Goal: Task Accomplishment & Management: Use online tool/utility

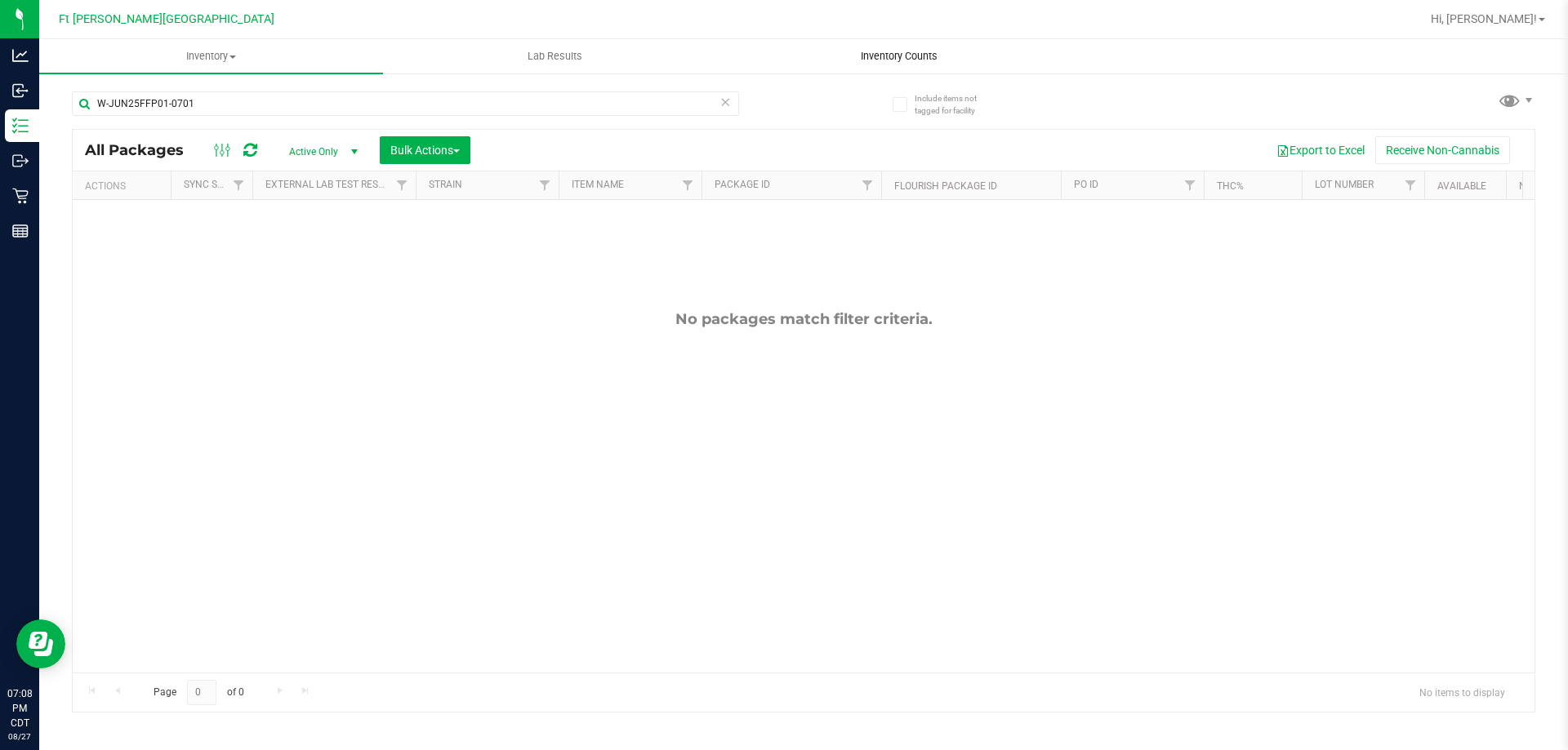
click at [921, 60] on span "Inventory Counts" at bounding box center [898, 56] width 121 height 15
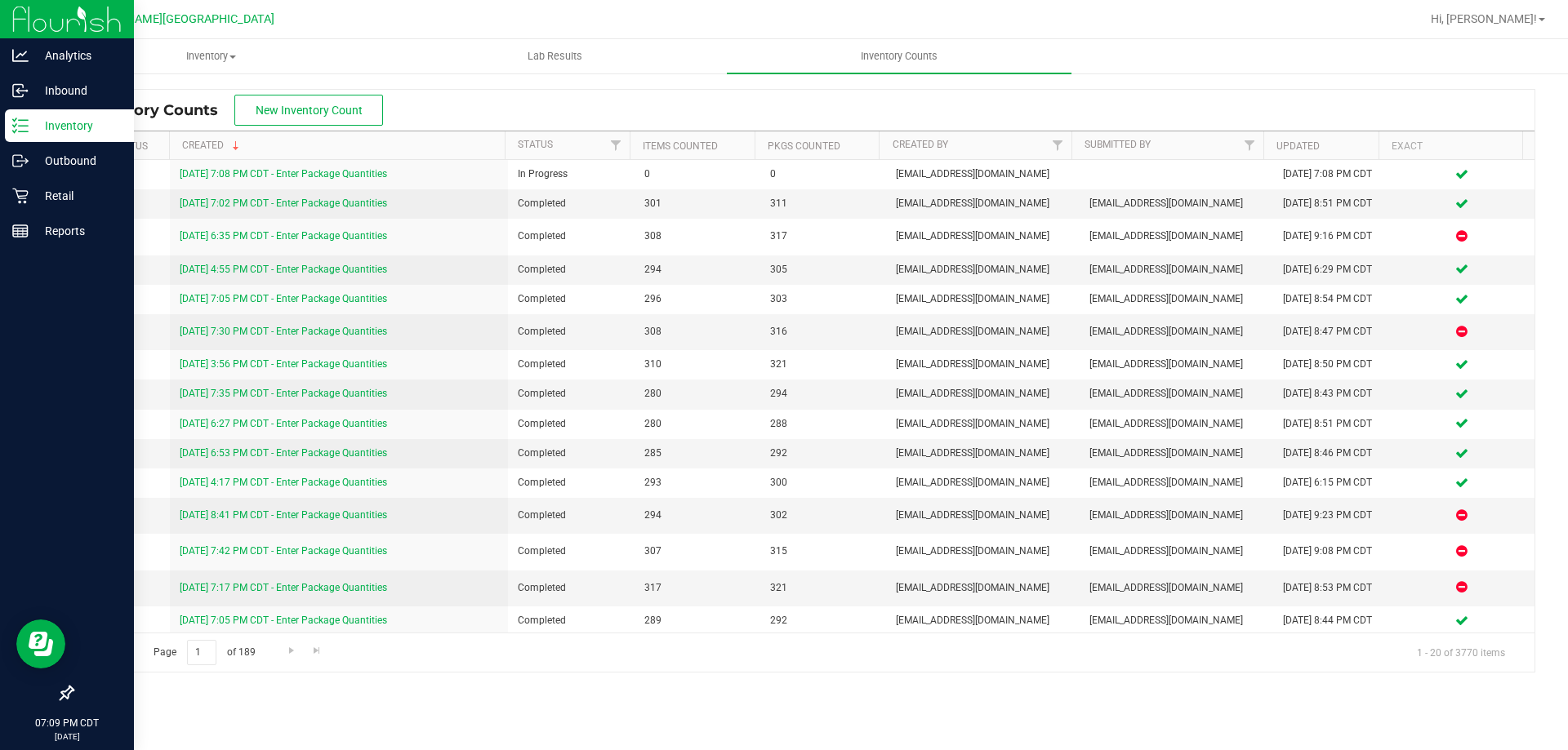
click at [76, 120] on p "Inventory" at bounding box center [77, 126] width 98 height 19
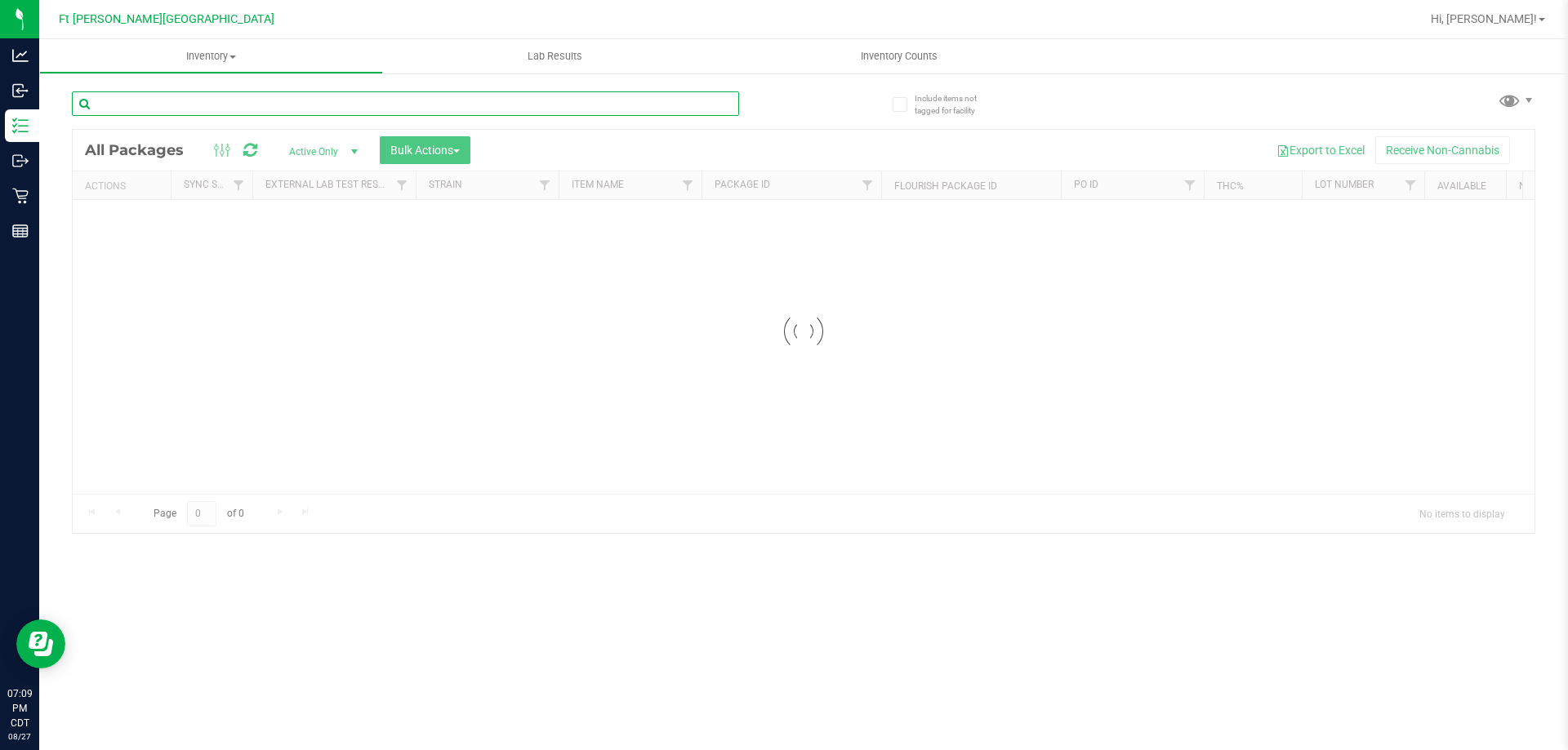
click at [195, 98] on input "text" at bounding box center [405, 103] width 667 height 24
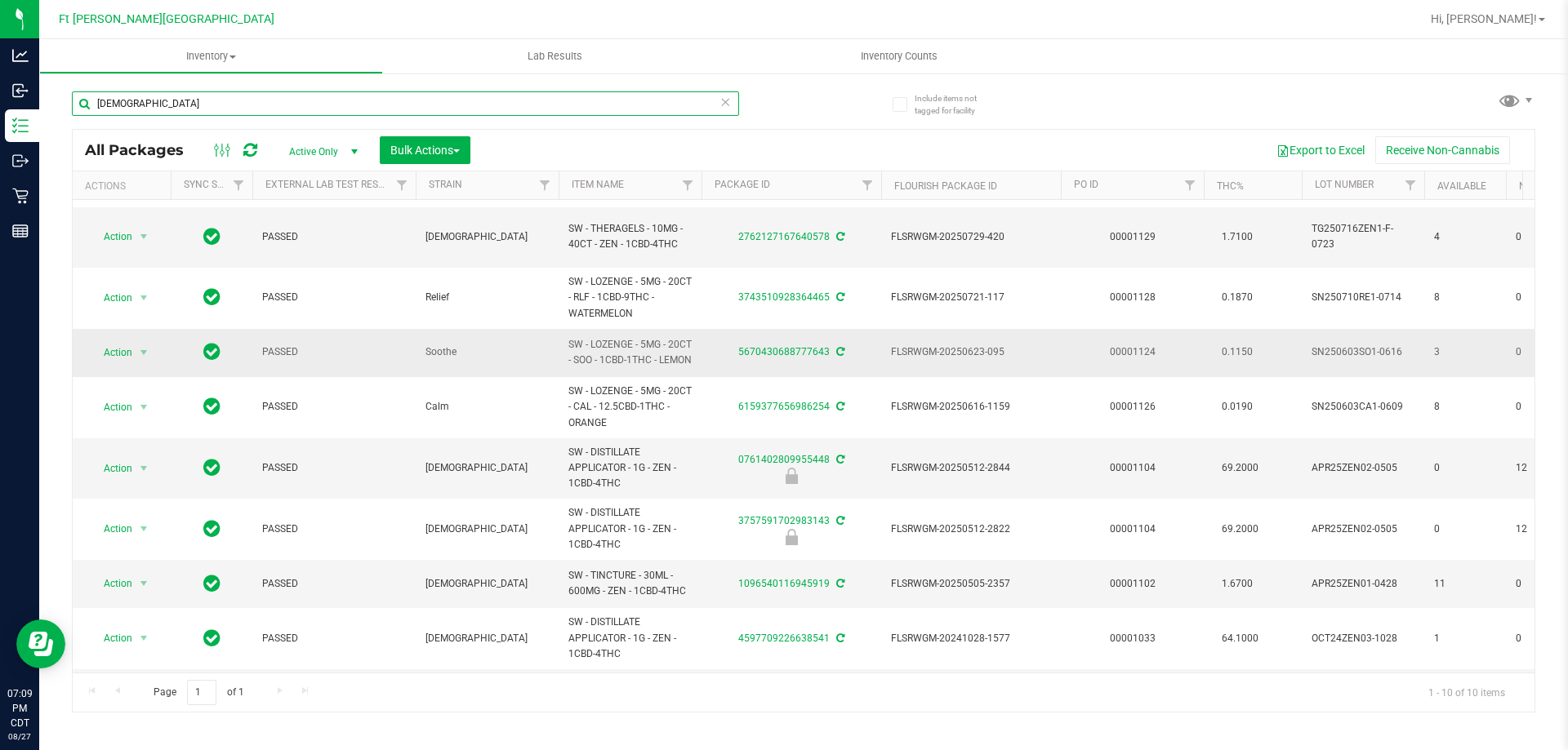
scroll to position [110, 0]
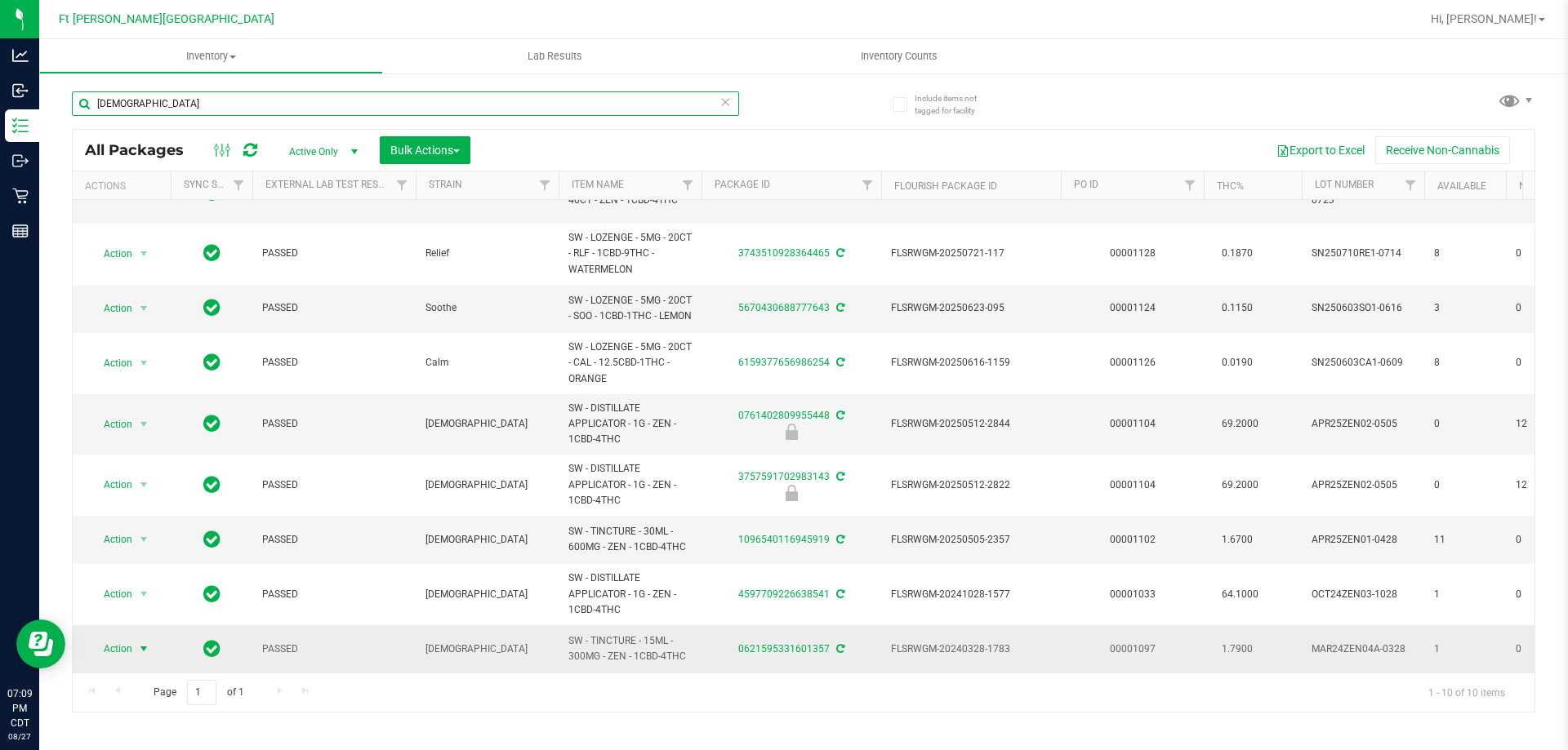
type input "[DEMOGRAPHIC_DATA]"
click at [107, 640] on span "Action" at bounding box center [111, 649] width 45 height 23
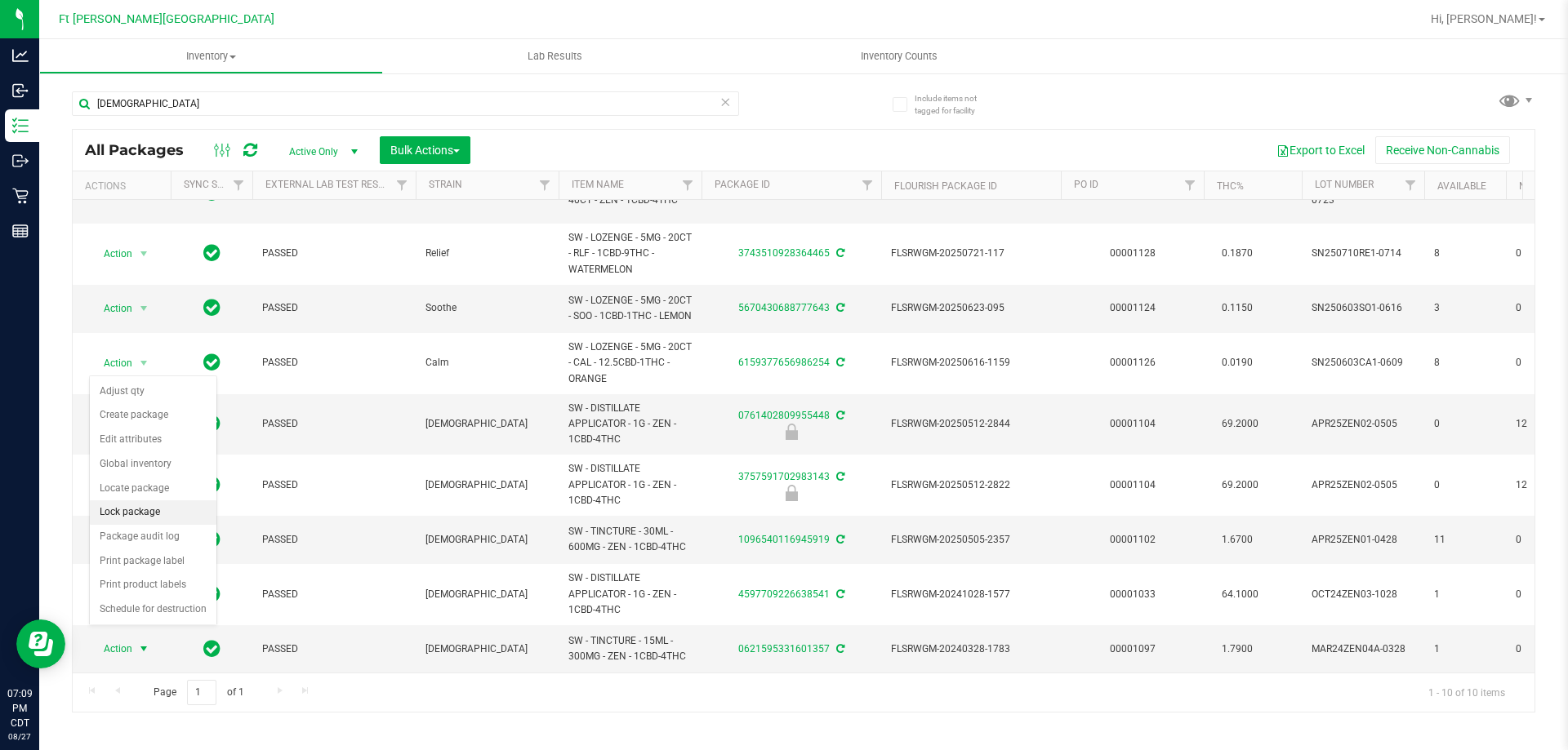
click at [152, 519] on li "Lock package" at bounding box center [153, 513] width 127 height 24
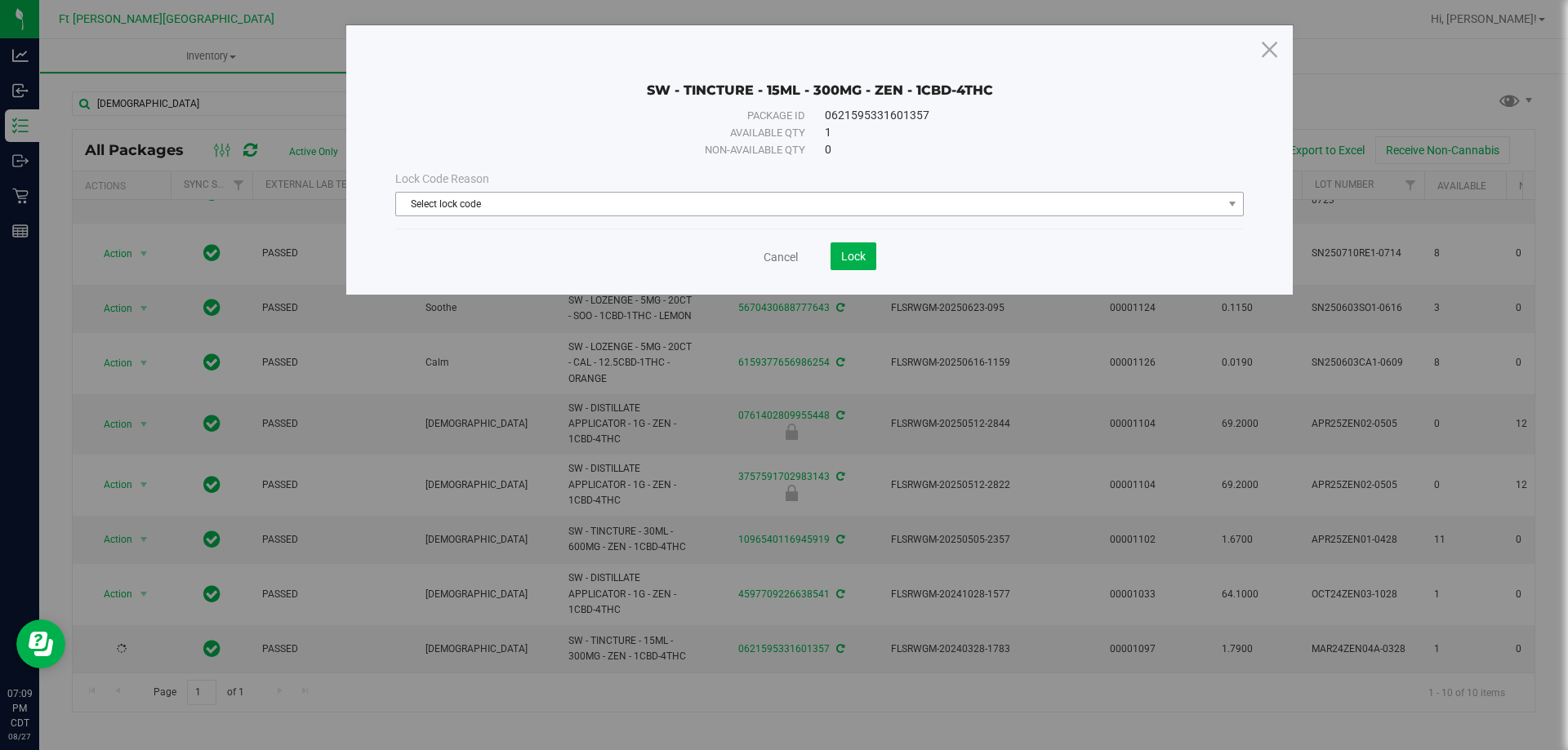
click at [512, 197] on span "Select lock code" at bounding box center [809, 204] width 827 height 23
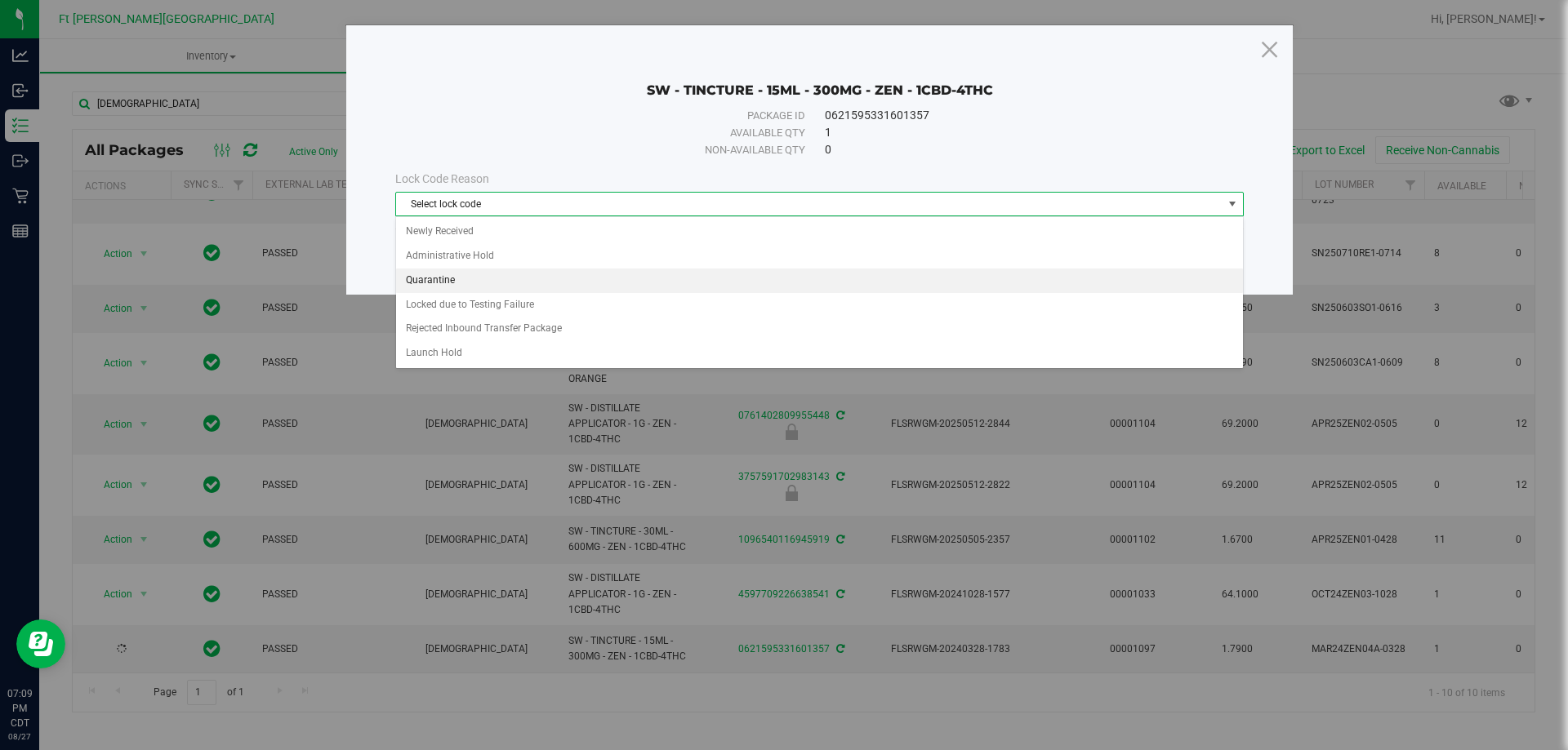
click at [481, 282] on li "Quarantine" at bounding box center [820, 280] width 847 height 24
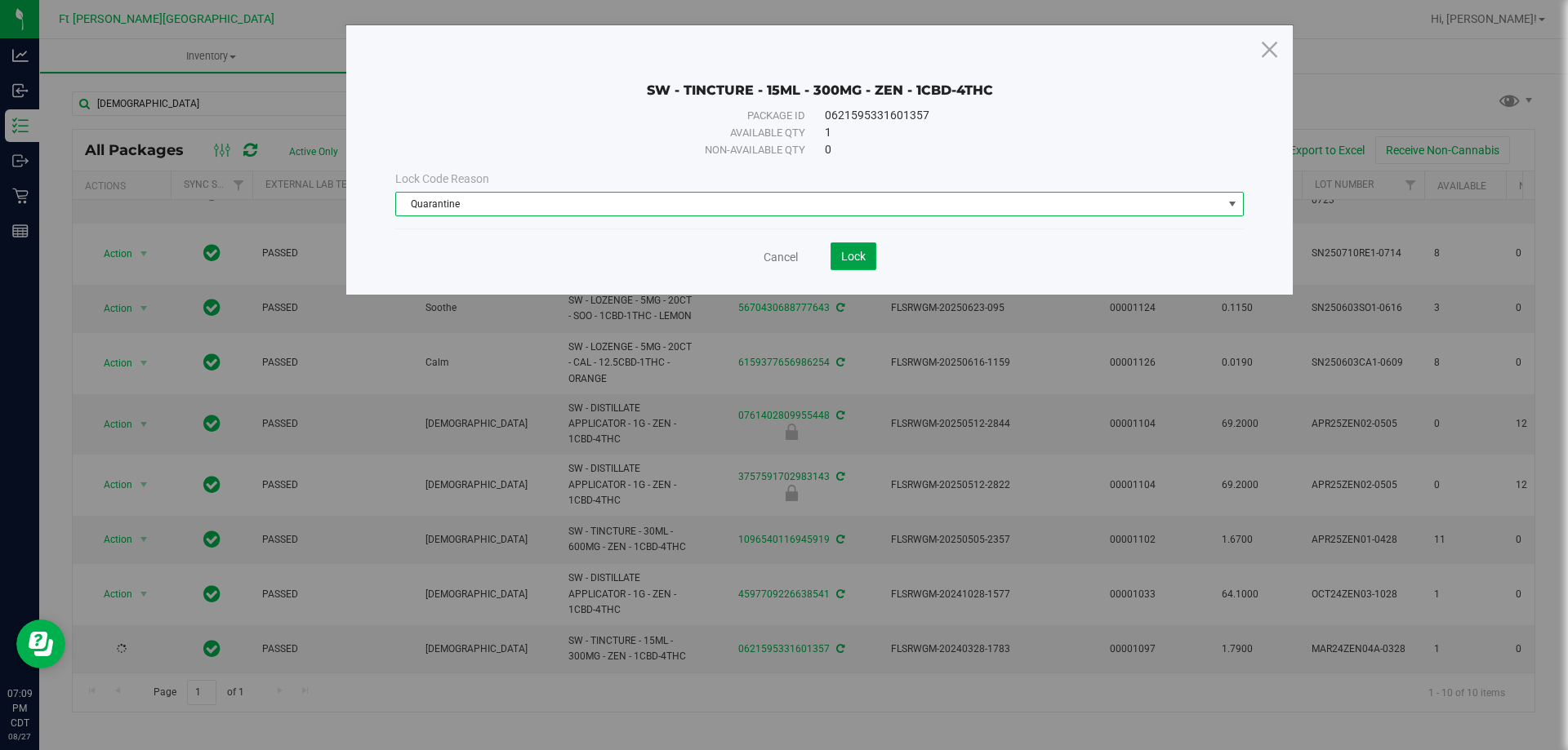
click at [841, 263] on span "Lock" at bounding box center [853, 256] width 24 height 13
